Goal: Task Accomplishment & Management: Manage account settings

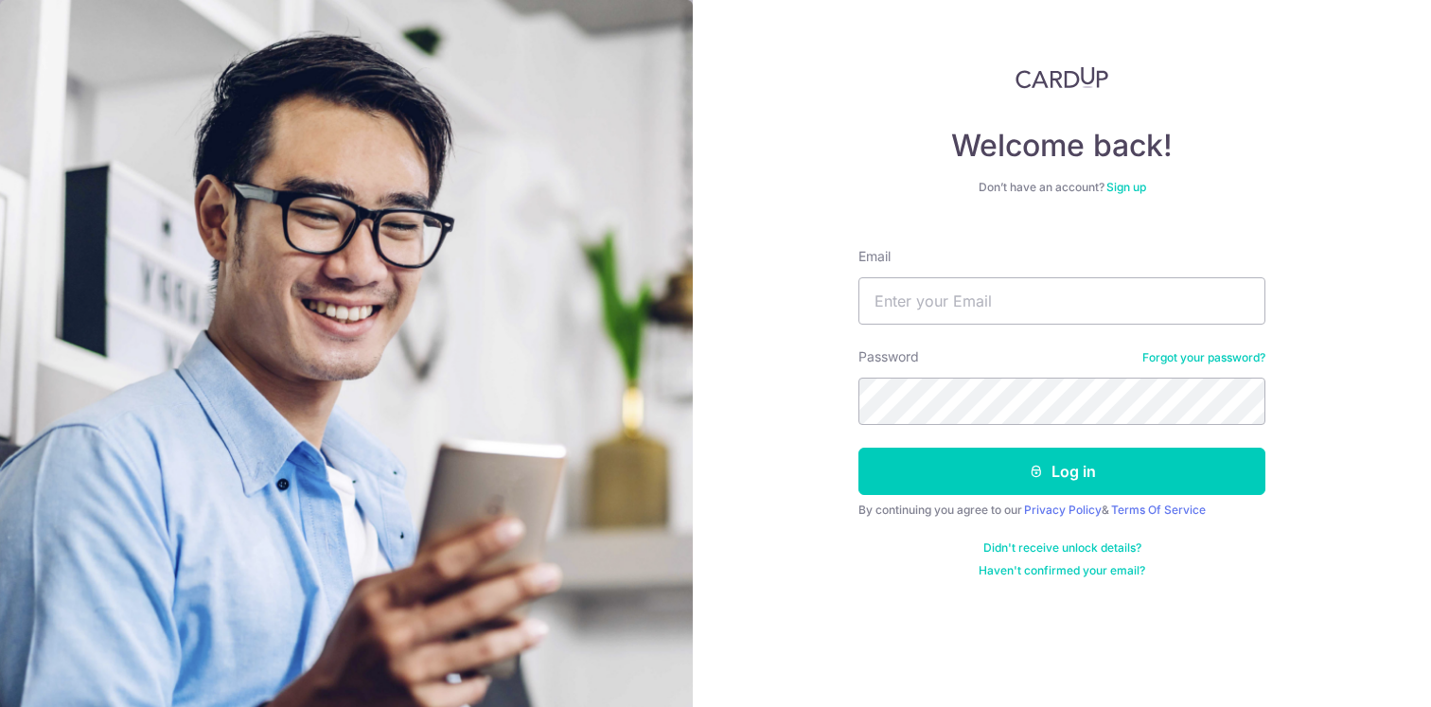
click at [1072, 328] on form "Email Password Forgot your password? Log in By continuing you agree to our Priv…" at bounding box center [1061, 405] width 407 height 345
click at [1072, 296] on input "Email" at bounding box center [1061, 300] width 407 height 47
type input "[EMAIL_ADDRESS][DOMAIN_NAME]"
